Goal: Information Seeking & Learning: Find specific fact

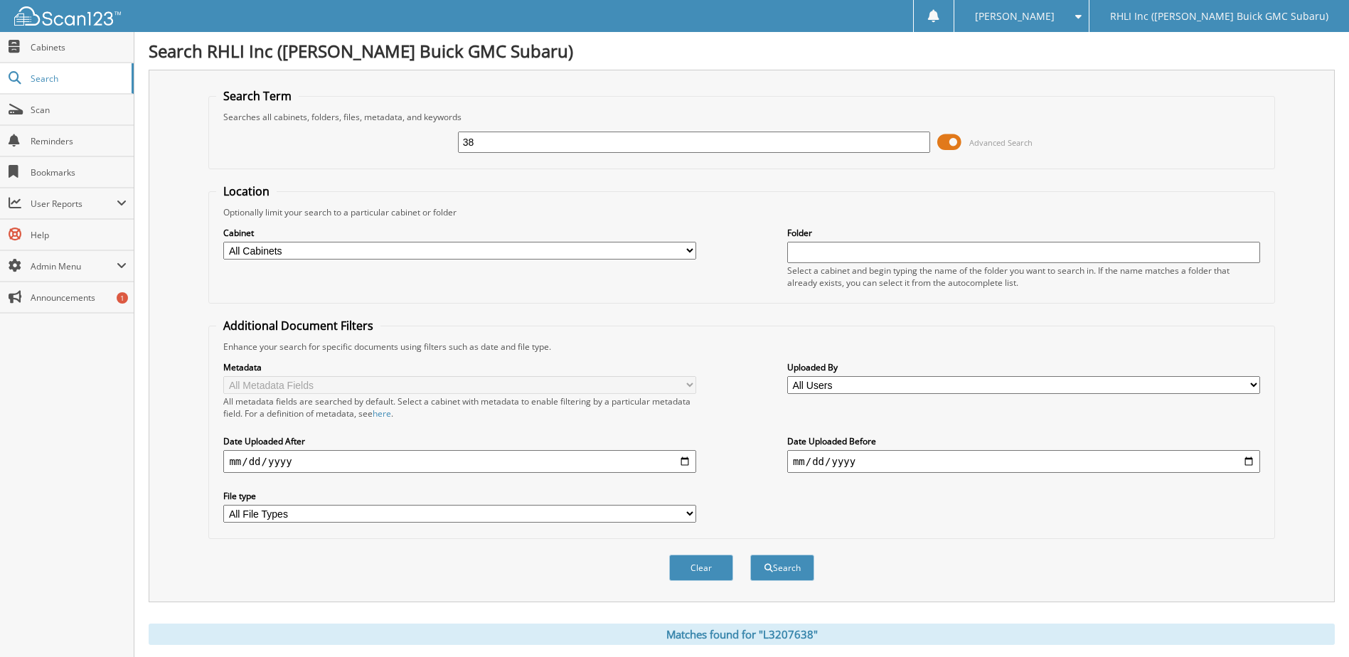
type input "8"
type input "090825"
click at [633, 248] on select "All Cabinets" at bounding box center [459, 251] width 473 height 18
click at [831, 251] on input "text" at bounding box center [1023, 252] width 473 height 21
click at [688, 248] on select "All Cabinets" at bounding box center [459, 251] width 473 height 18
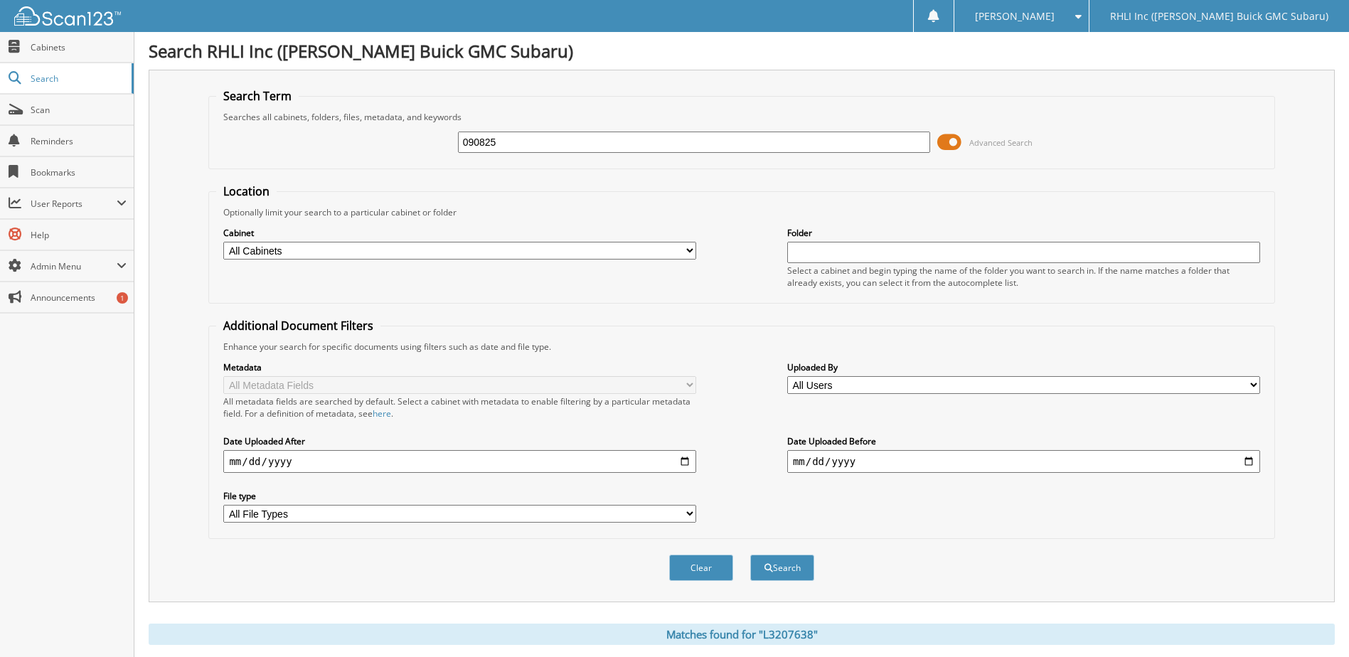
click at [667, 333] on fieldset "Additional Document Filters Enhance your search for specific documents using fi…" at bounding box center [741, 428] width 1066 height 221
drag, startPoint x: 528, startPoint y: 142, endPoint x: 128, endPoint y: 111, distance: 400.9
click at [159, 120] on div "Search Term Searches all cabinets, folders, files, metadata, and keywords 09082…" at bounding box center [742, 336] width 1187 height 533
click at [57, 46] on span "Cabinets" at bounding box center [79, 47] width 96 height 12
